Goal: Ask a question

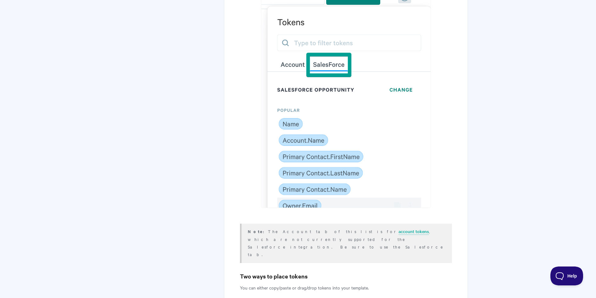
scroll to position [1699, 0]
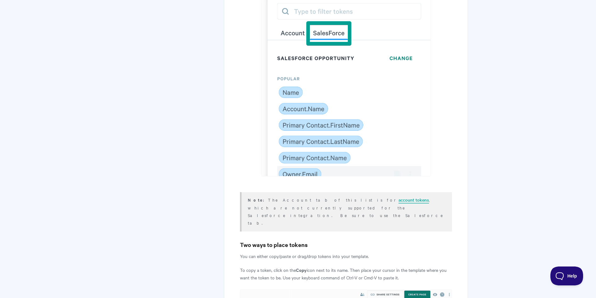
click at [399, 196] on link "account tokens" at bounding box center [414, 199] width 31 height 7
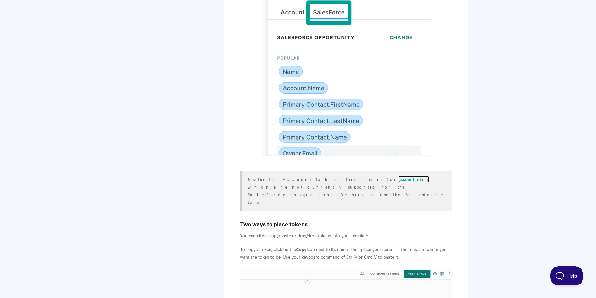
scroll to position [1731, 0]
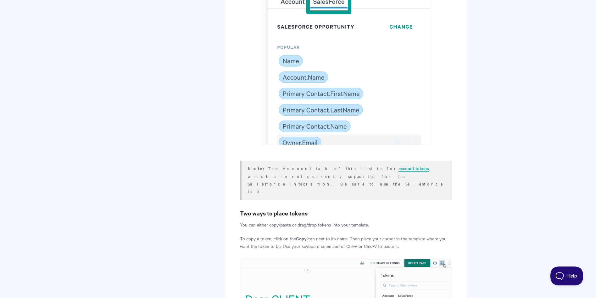
click at [399, 165] on link "account tokens" at bounding box center [414, 168] width 31 height 7
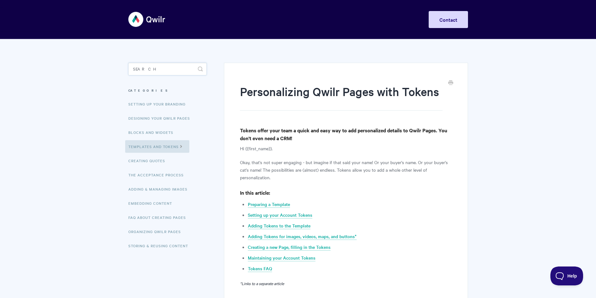
click at [162, 65] on input "Search" at bounding box center [167, 69] width 78 height 13
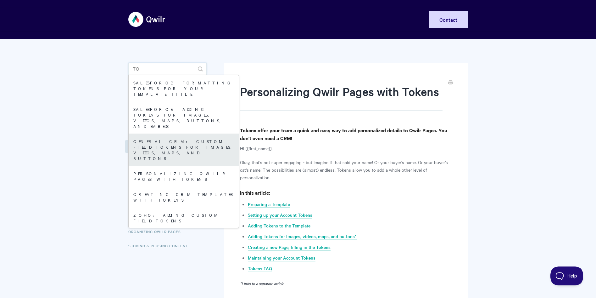
type input "t"
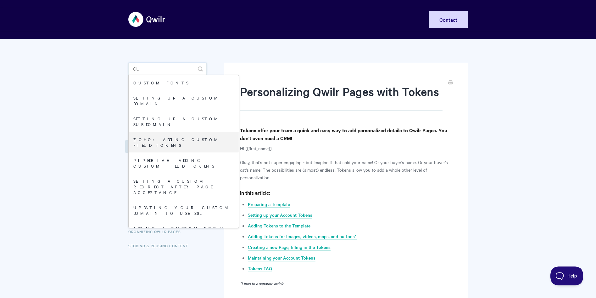
type input "C"
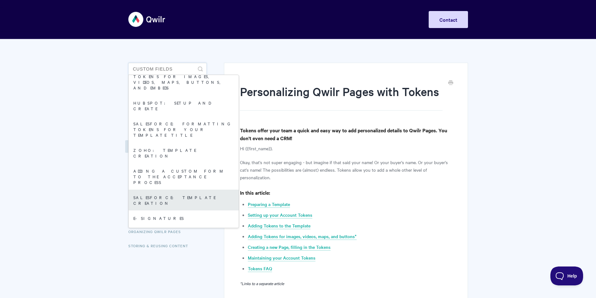
scroll to position [126, 0]
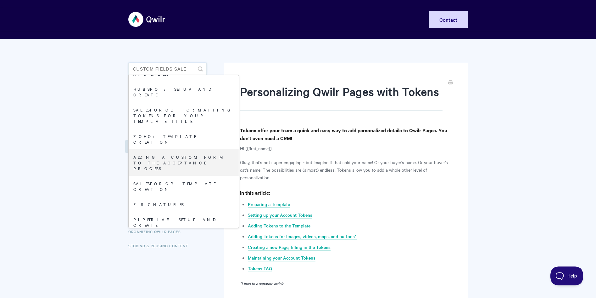
type input "custom fields sales"
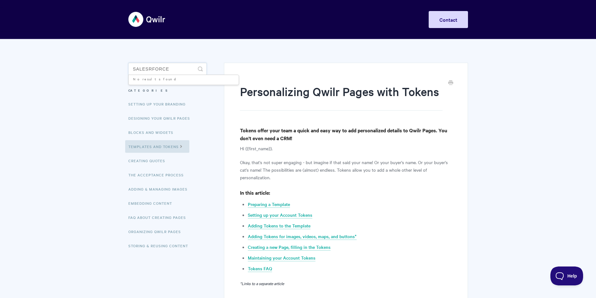
scroll to position [0, 0]
type input "s"
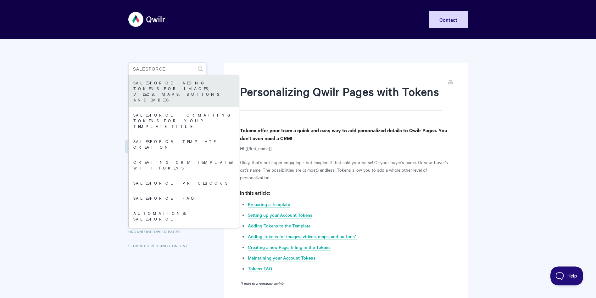
type input "salesforce"
click at [198, 86] on link "Salesforce: Adding Tokens for Images, Videos, Maps, Buttons, and Embeds" at bounding box center [184, 91] width 110 height 32
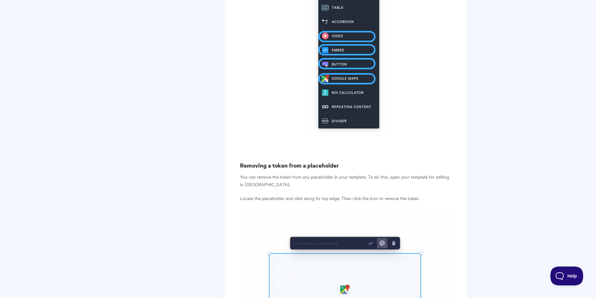
scroll to position [1699, 0]
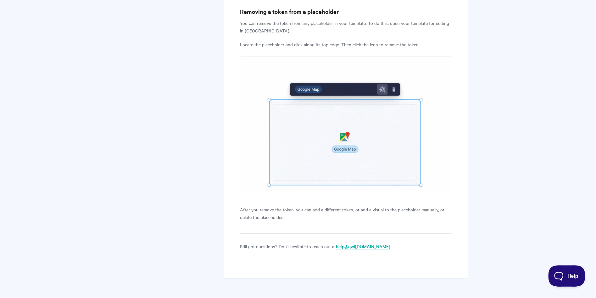
click at [554, 268] on button "Help" at bounding box center [564, 274] width 33 height 19
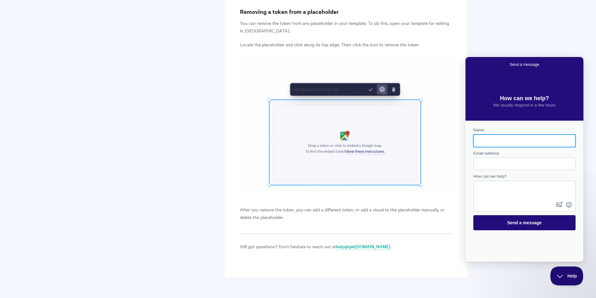
scroll to position [0, 0]
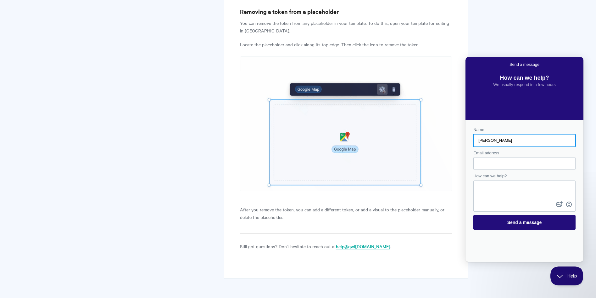
type input "[PERSON_NAME]"
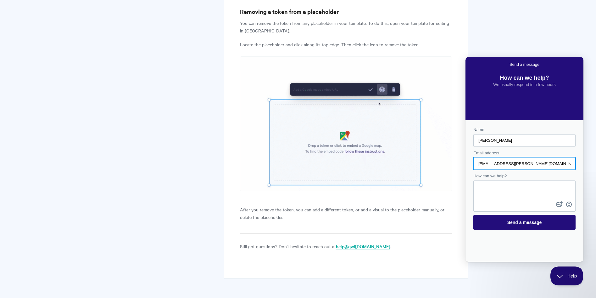
type input "[EMAIL_ADDRESS][PERSON_NAME][DOMAIN_NAME]"
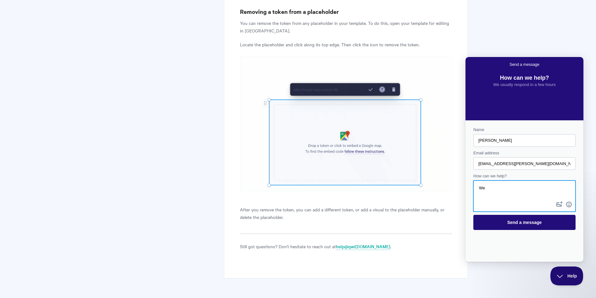
type textarea "W"
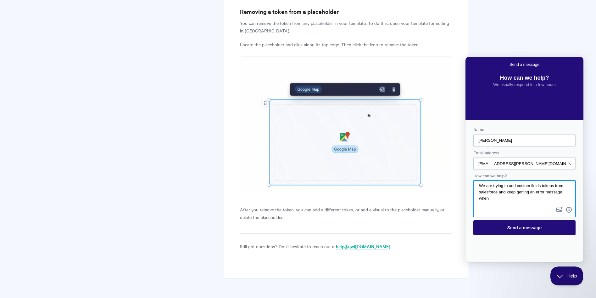
scroll to position [2, 0]
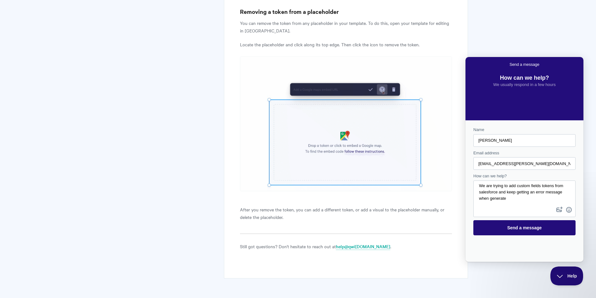
click at [526, 198] on textarea "We are trying to add custom fields tokens from salesforce and keep getting an e…" at bounding box center [524, 193] width 101 height 24
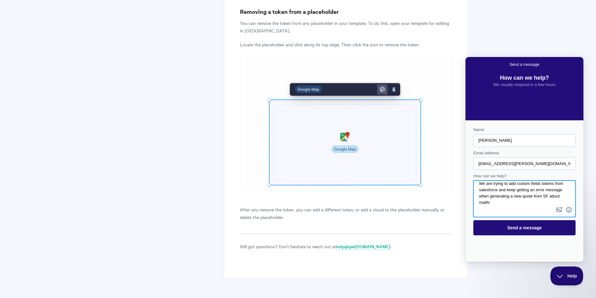
scroll to position [3, 0]
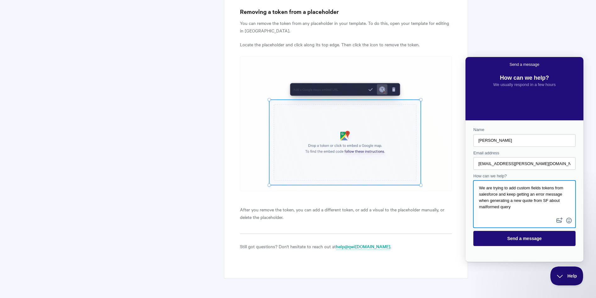
paste textarea "Contact form"
click at [514, 218] on div "Contact form" at bounding box center [525, 203] width 102 height 47
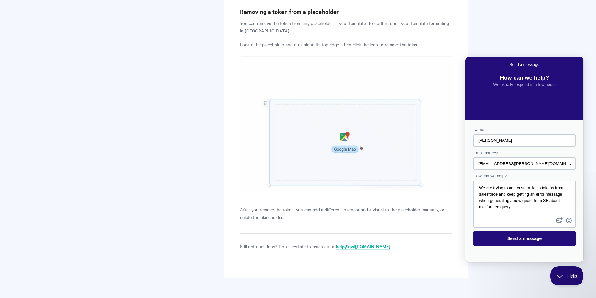
click at [504, 211] on textarea "We are trying to add custom fields tokens from salesforce and keep getting an e…" at bounding box center [524, 198] width 101 height 35
paste textarea "mailformed query"
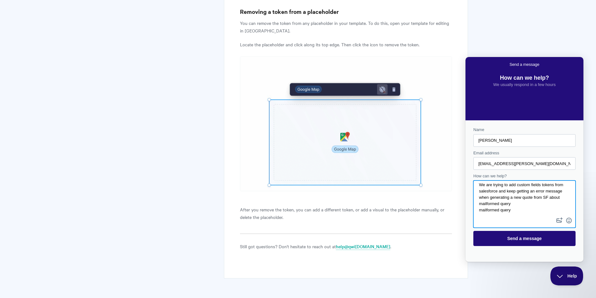
type textarea "We are trying to add custom fields tokens from salesforce and keep getting an e…"
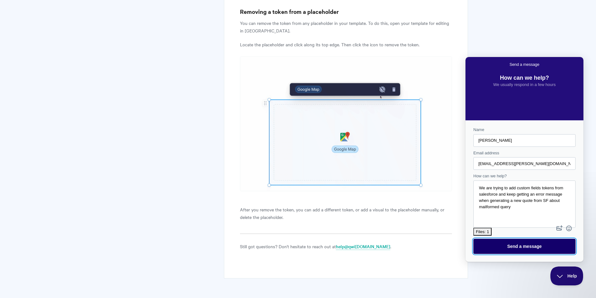
click at [529, 244] on span "Send a message" at bounding box center [525, 246] width 35 height 5
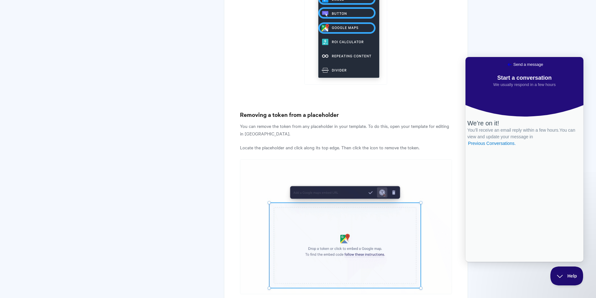
scroll to position [1573, 0]
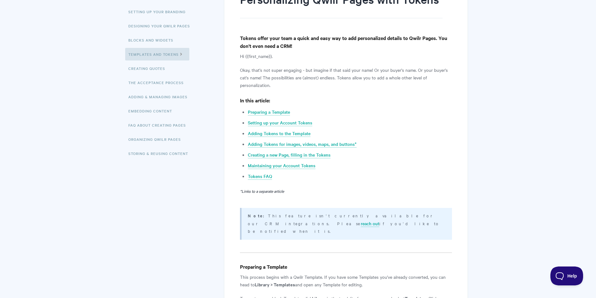
scroll to position [94, 0]
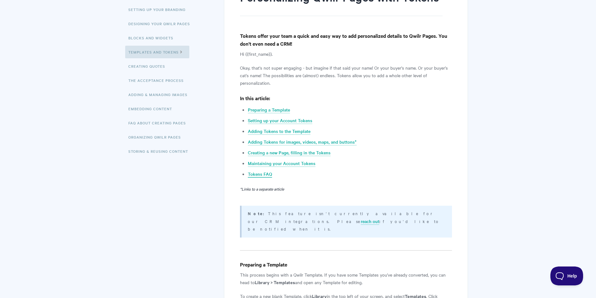
click at [264, 173] on link "Tokens FAQ" at bounding box center [260, 174] width 24 height 7
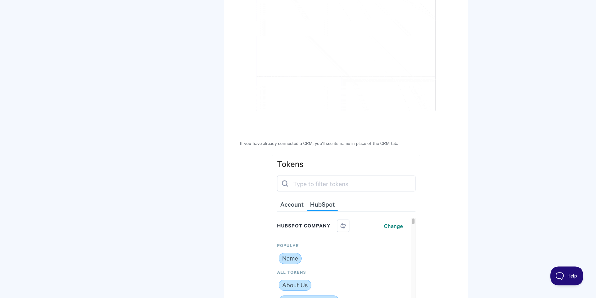
scroll to position [3506, 0]
